Goal: Information Seeking & Learning: Learn about a topic

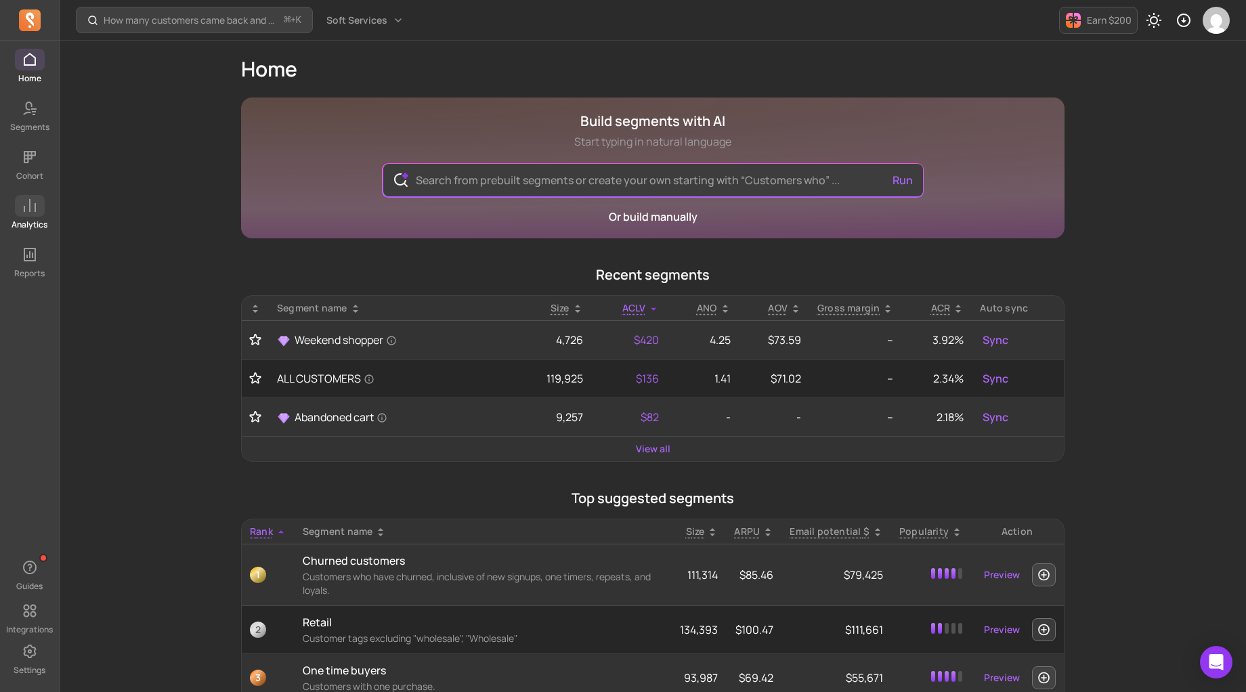
click at [26, 207] on icon at bounding box center [30, 206] width 16 height 16
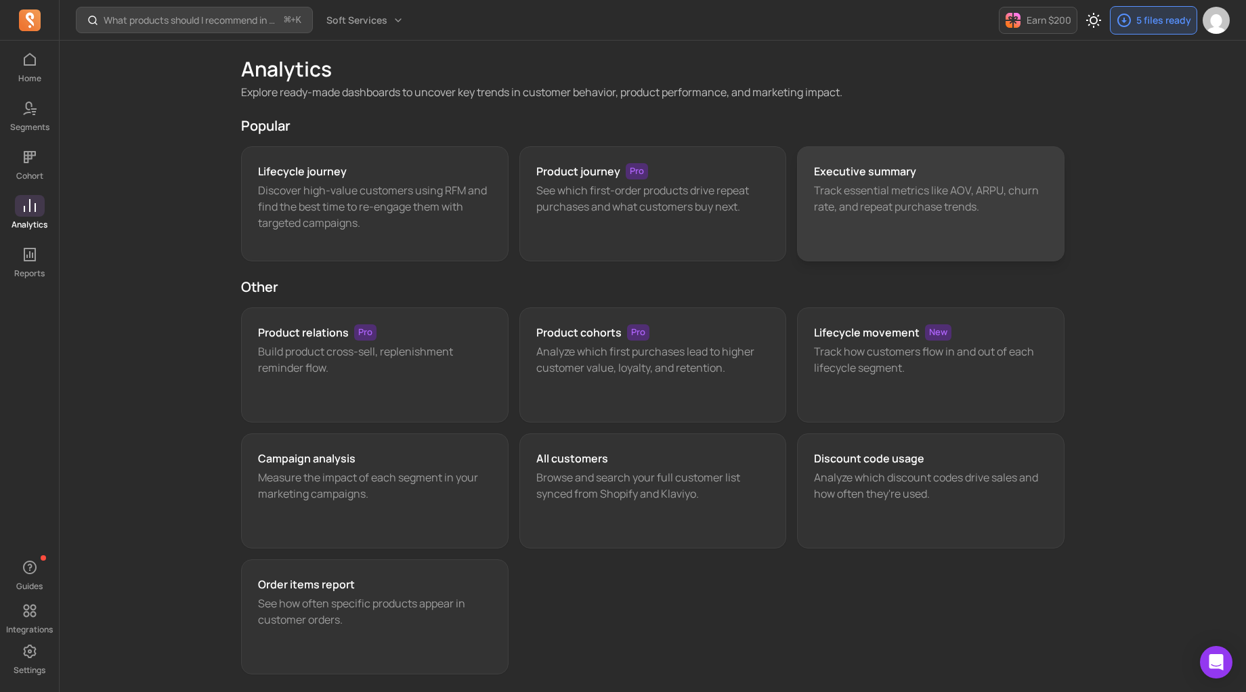
click at [840, 177] on h3 "Executive summary" at bounding box center [865, 171] width 102 height 16
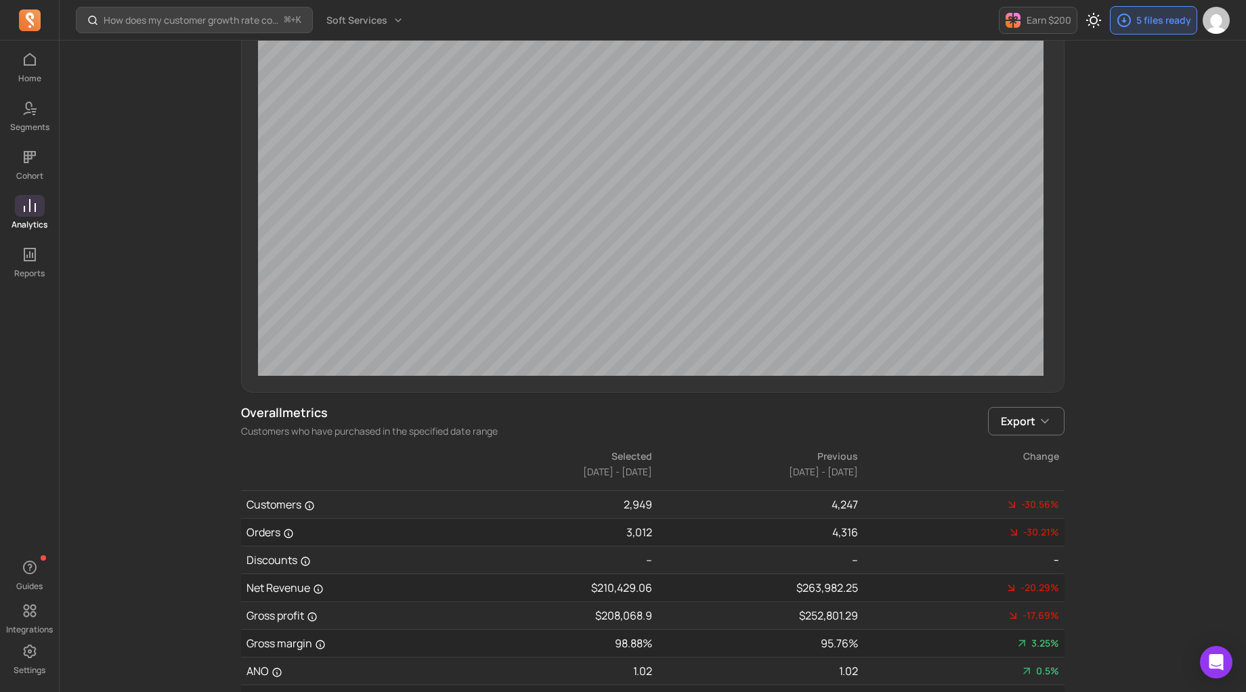
scroll to position [532, 0]
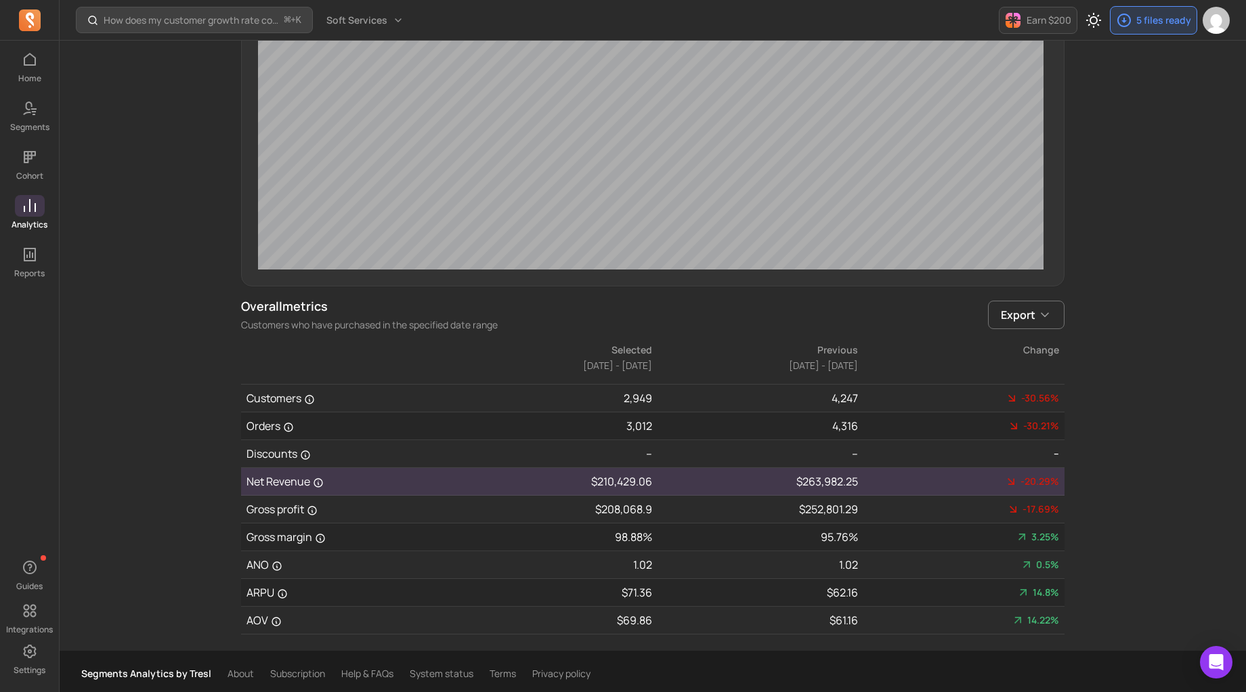
drag, startPoint x: 332, startPoint y: 476, endPoint x: 321, endPoint y: 480, distance: 12.2
click at [333, 476] on td "Net Revenue" at bounding box center [344, 482] width 206 height 28
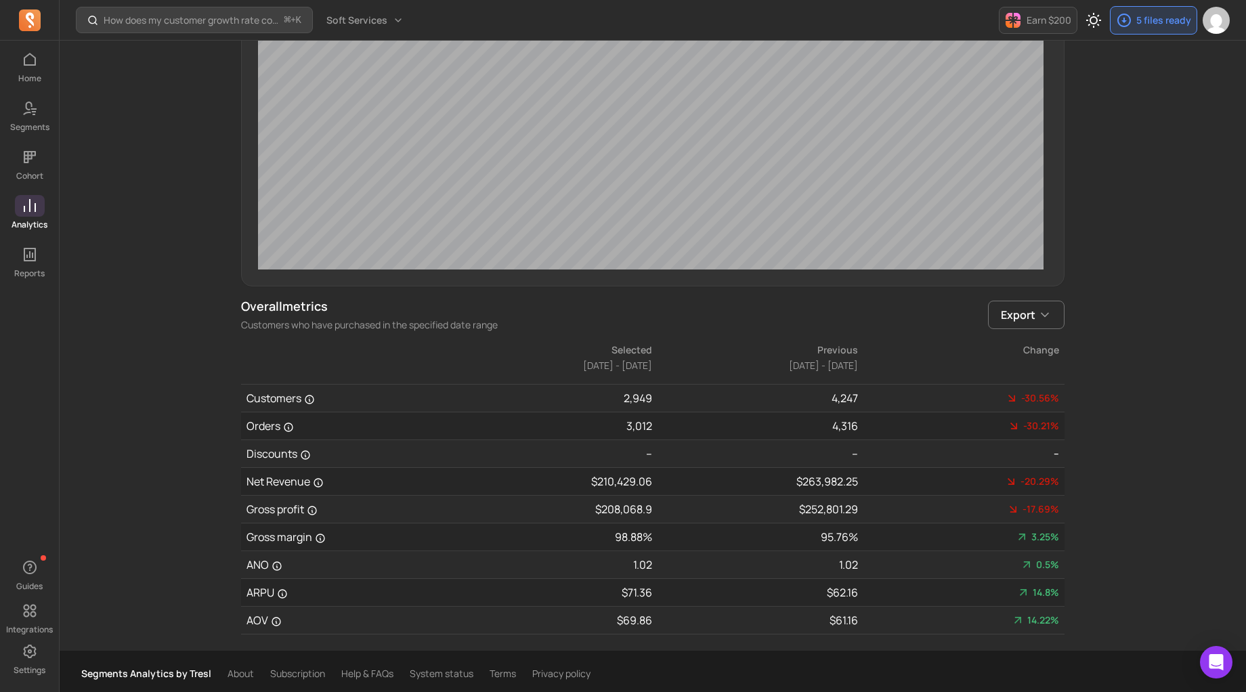
scroll to position [0, 0]
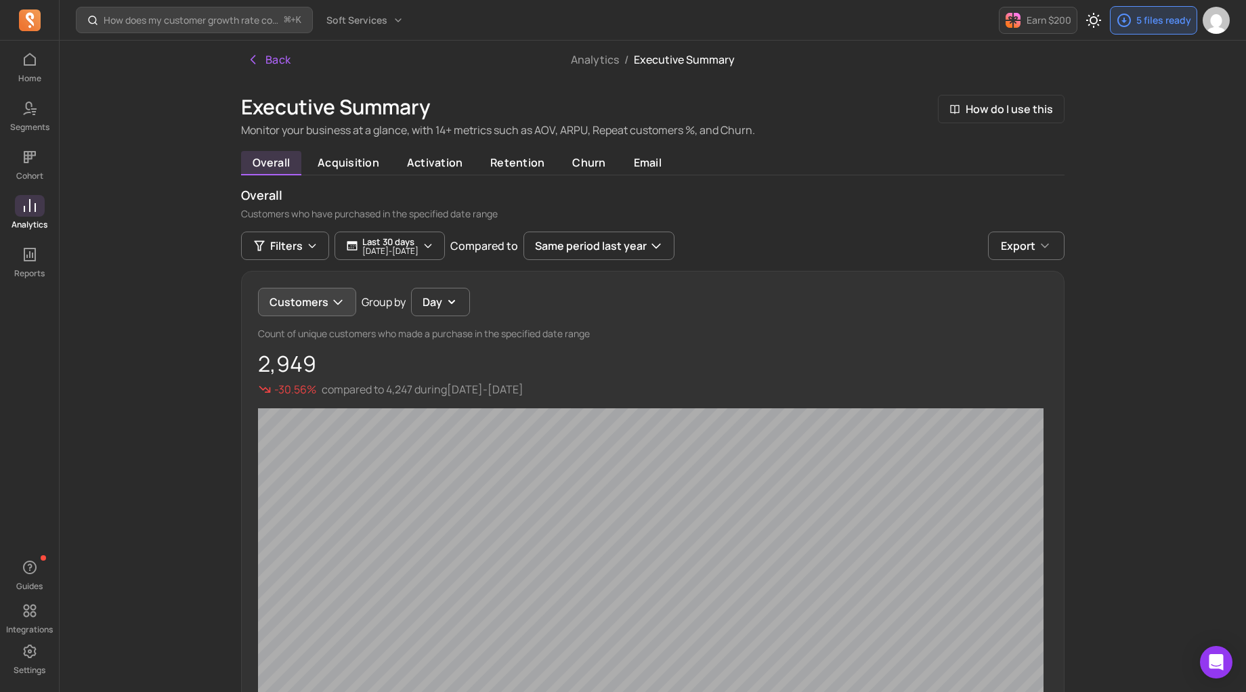
click at [323, 300] on button "Customers" at bounding box center [307, 302] width 98 height 28
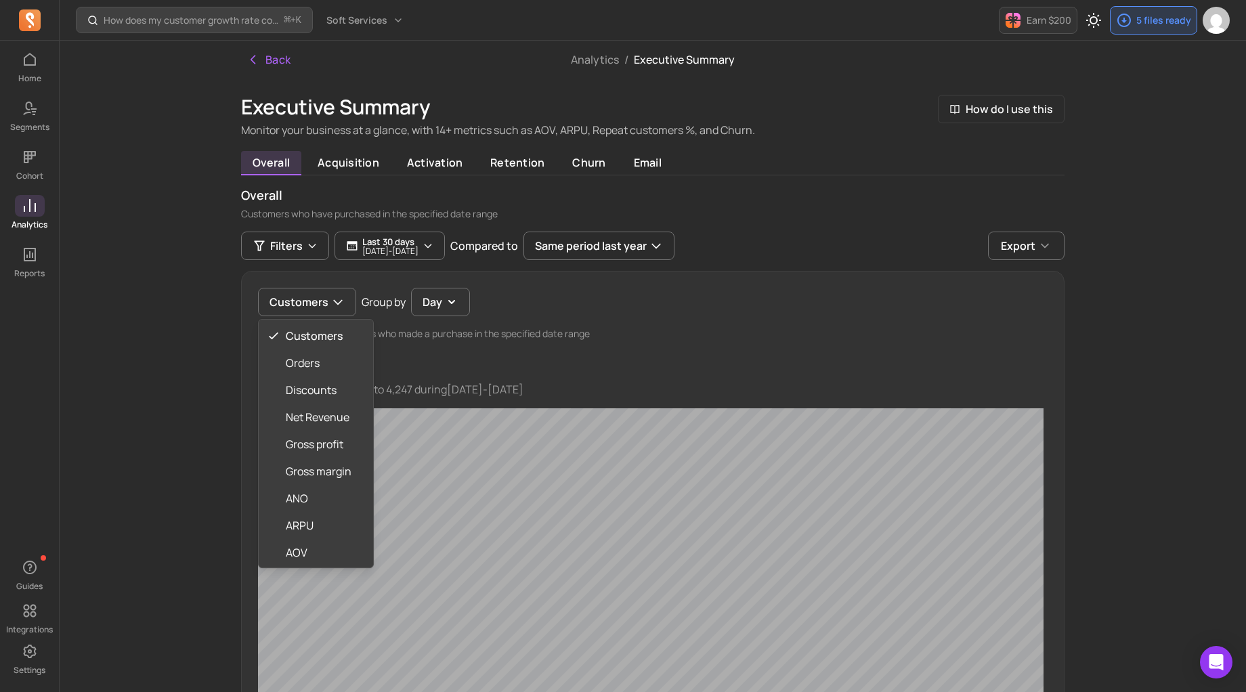
click at [164, 384] on div "How does my customer growth rate compare to similar stores? ⌘ + K Soft Services…" at bounding box center [653, 614] width 1186 height 1228
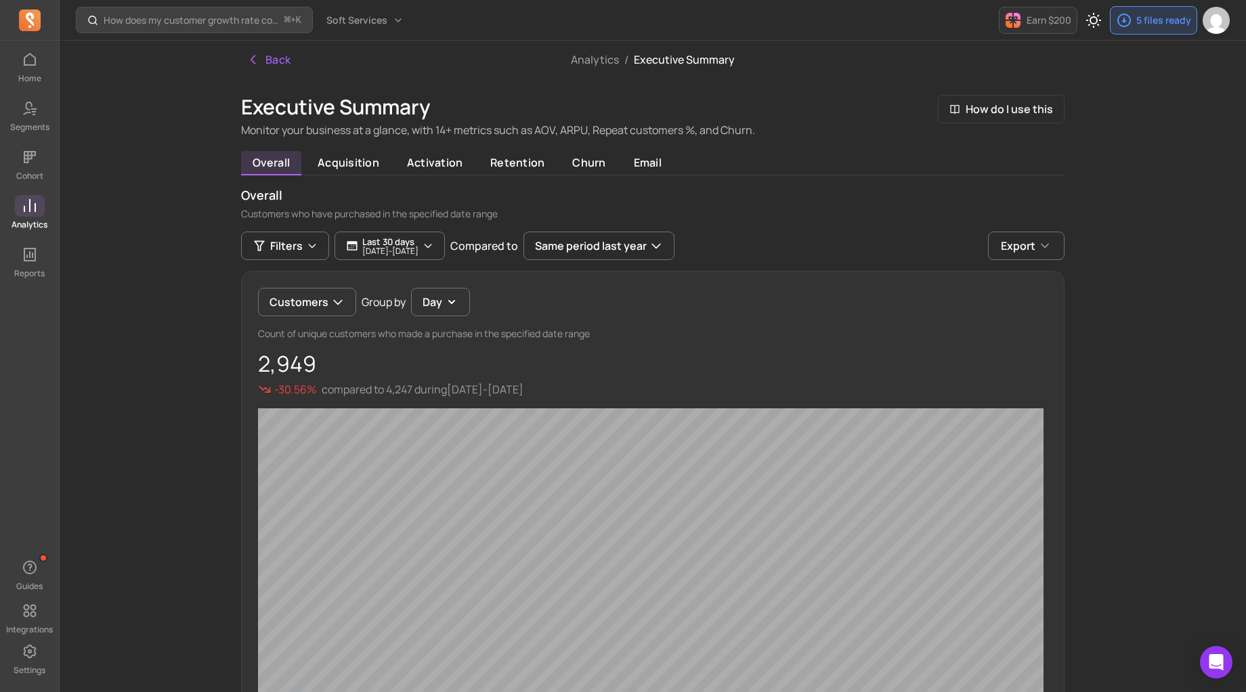
click at [42, 204] on span at bounding box center [30, 206] width 30 height 22
